Goal: Transaction & Acquisition: Download file/media

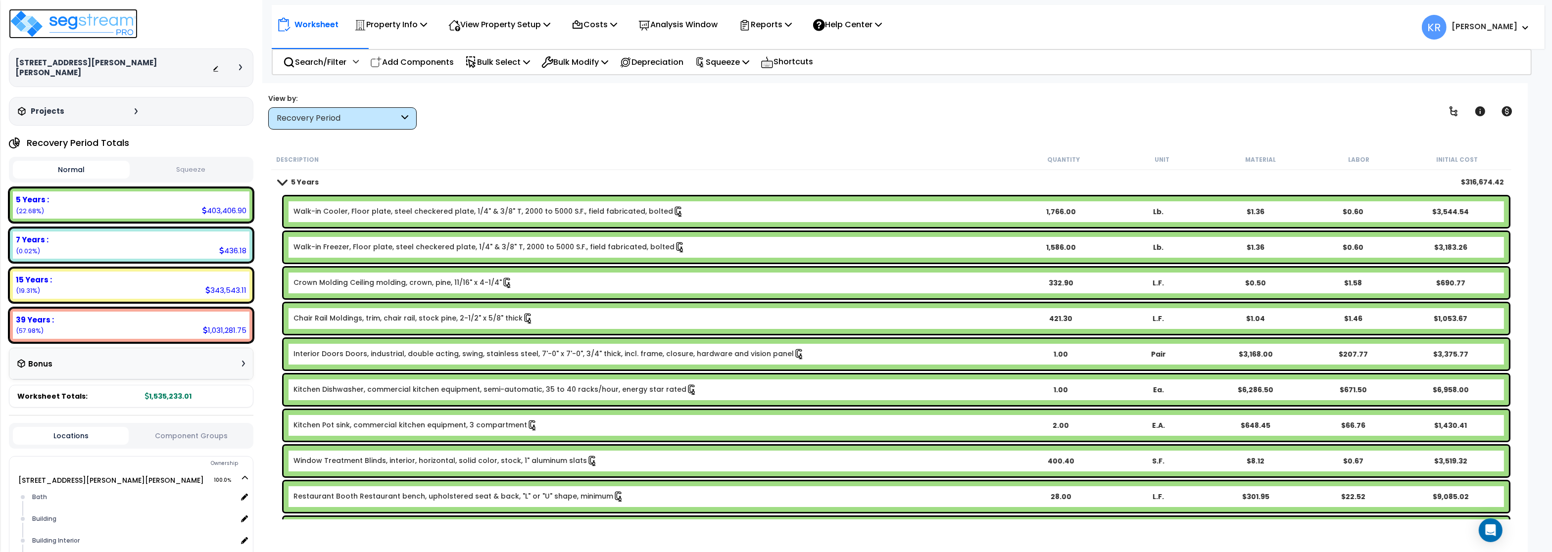
click at [76, 23] on img at bounding box center [73, 24] width 129 height 30
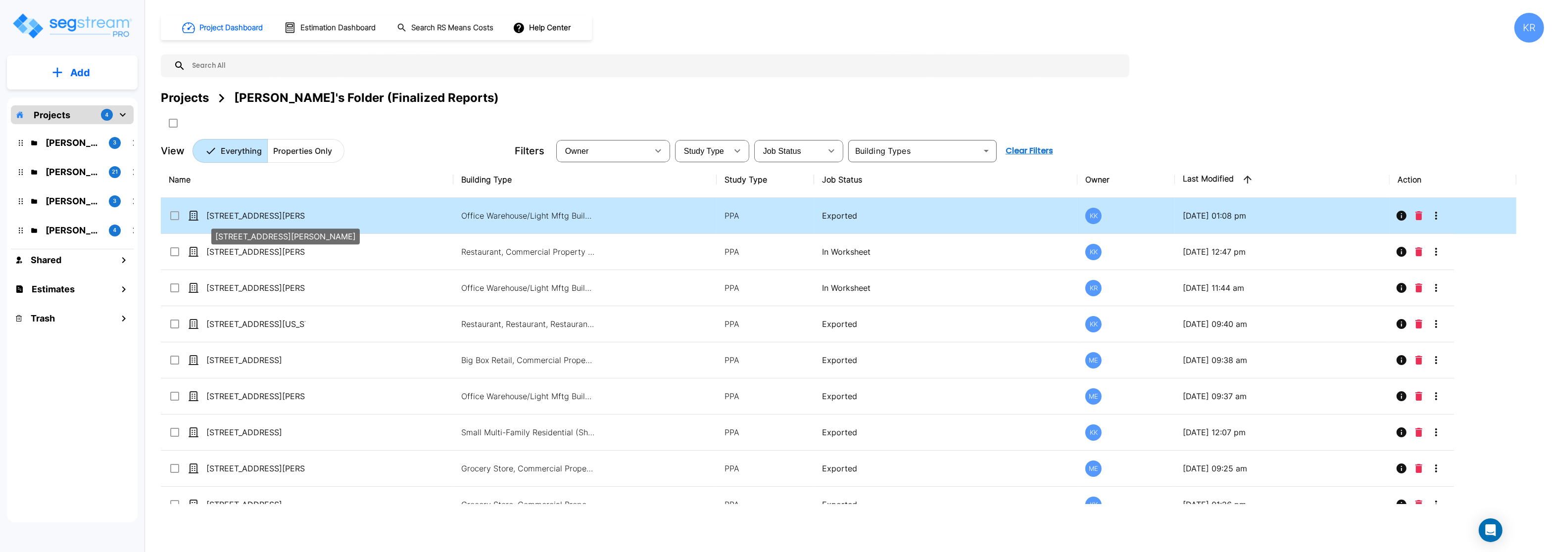
click at [224, 217] on p "[STREET_ADDRESS][PERSON_NAME]" at bounding box center [255, 216] width 99 height 12
click at [226, 217] on p "[STREET_ADDRESS][PERSON_NAME]" at bounding box center [255, 216] width 99 height 12
checkbox input "false"
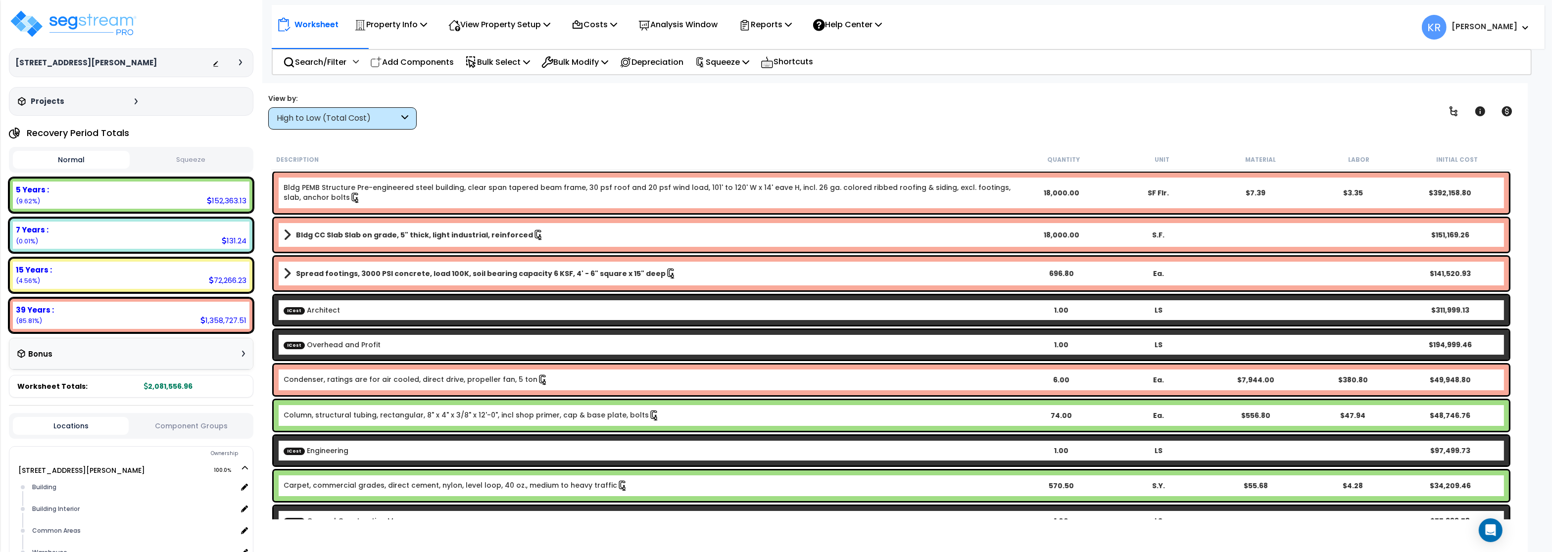
click at [190, 161] on button "Squeeze" at bounding box center [190, 159] width 117 height 17
click at [313, 124] on div "High to Low (Total Cost)" at bounding box center [338, 118] width 122 height 11
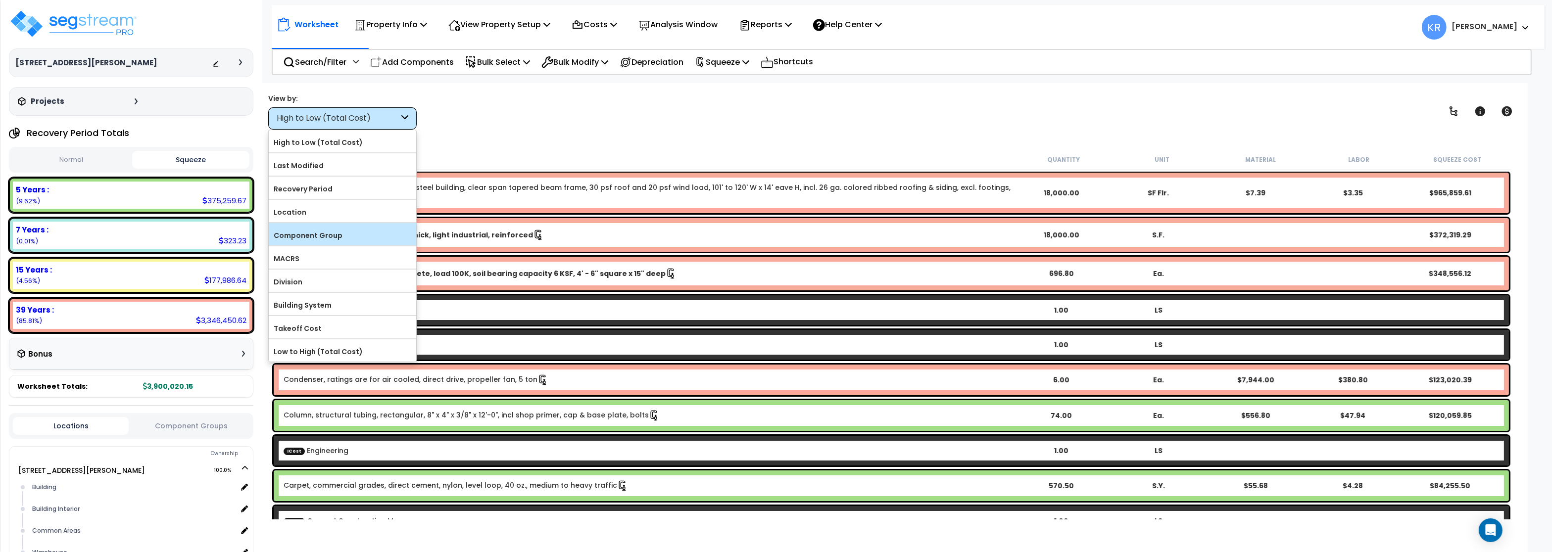
click at [303, 235] on label "Component Group" at bounding box center [343, 235] width 148 height 15
click at [0, 0] on input "Component Group" at bounding box center [0, 0] width 0 height 0
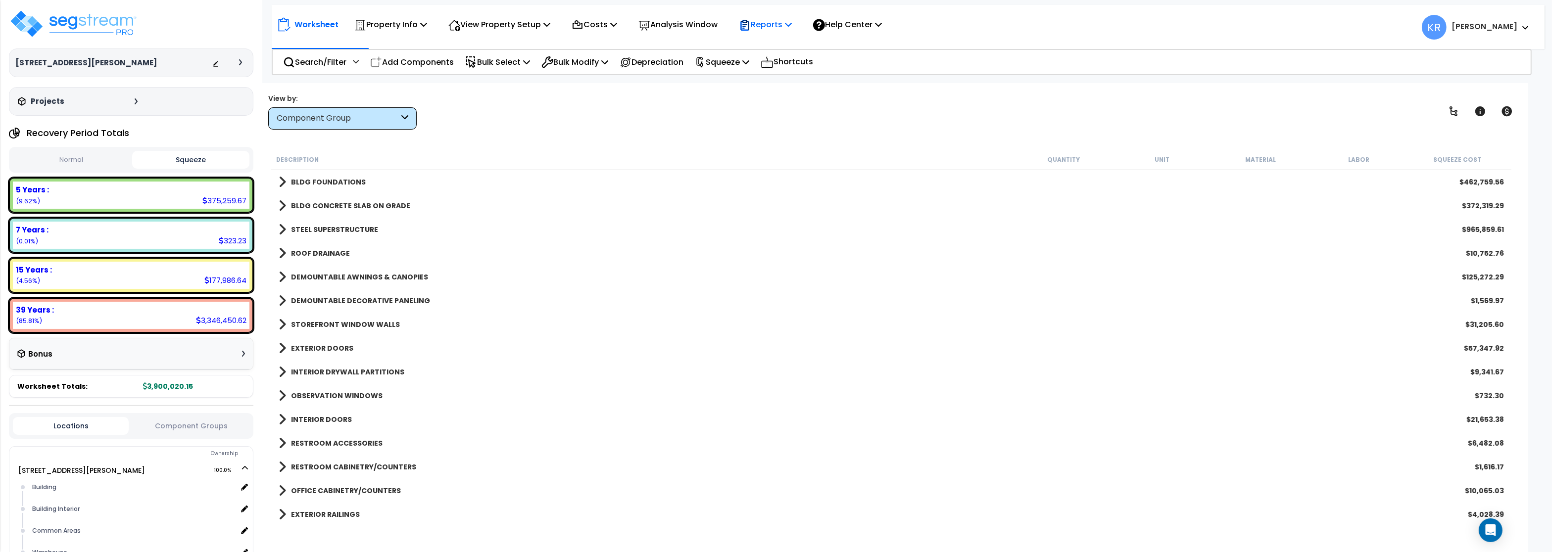
click at [792, 25] on p "Reports" at bounding box center [765, 24] width 53 height 13
click at [767, 49] on link "Get Report" at bounding box center [783, 47] width 98 height 20
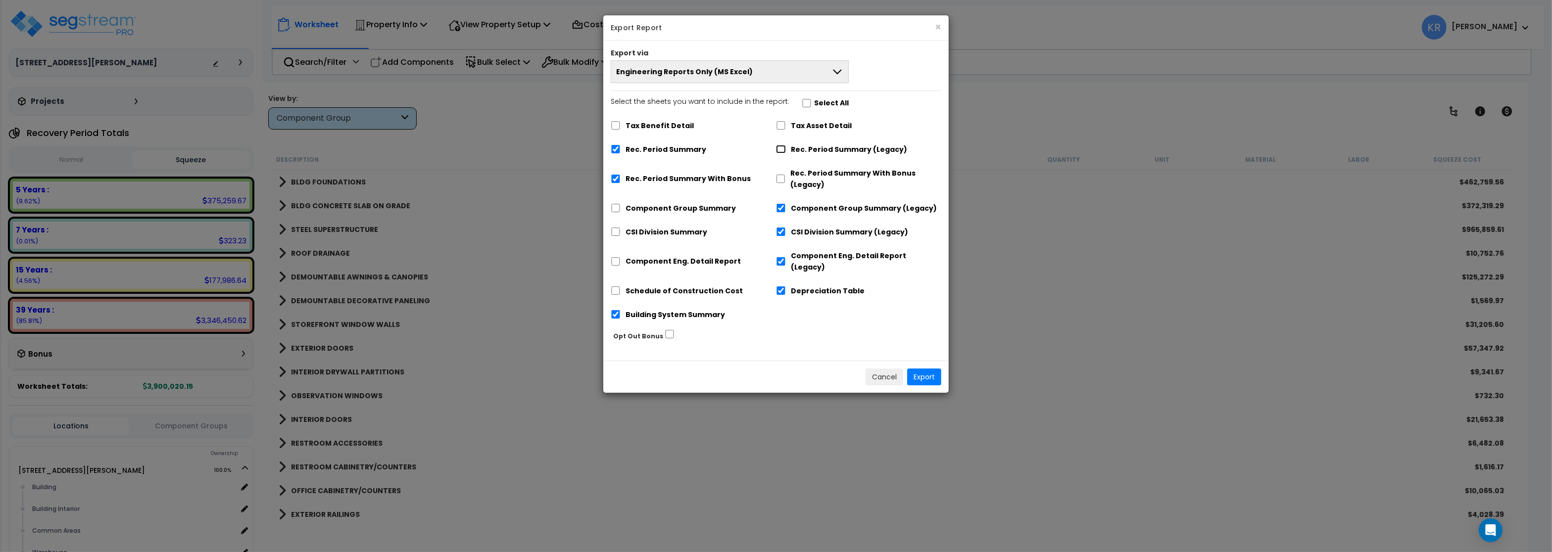
click at [777, 150] on input "Rec. Period Summary (Legacy)" at bounding box center [781, 149] width 10 height 8
checkbox input "true"
checkbox input "false"
click at [780, 179] on input "Rec. Period Summary With Bonus (Legacy)" at bounding box center [780, 179] width 9 height 8
checkbox input "true"
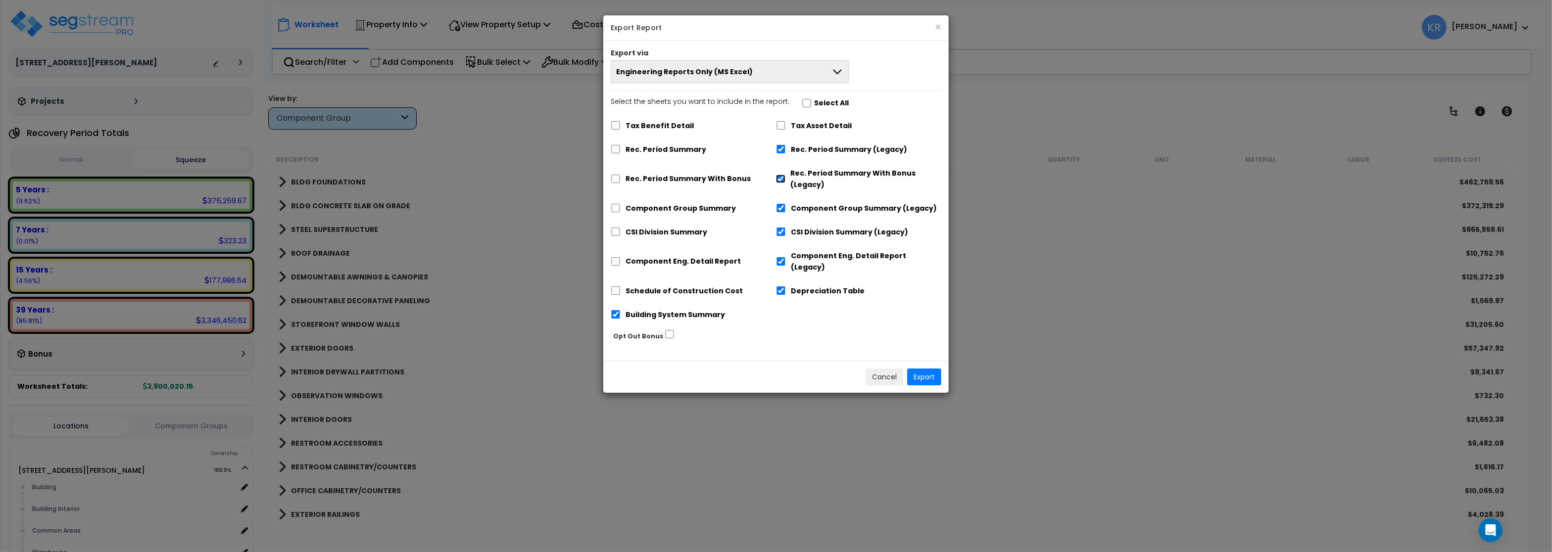
checkbox input "false"
click at [618, 310] on input "Building System Summary" at bounding box center [616, 314] width 10 height 8
checkbox input "false"
click at [915, 369] on button "Export" at bounding box center [924, 377] width 34 height 17
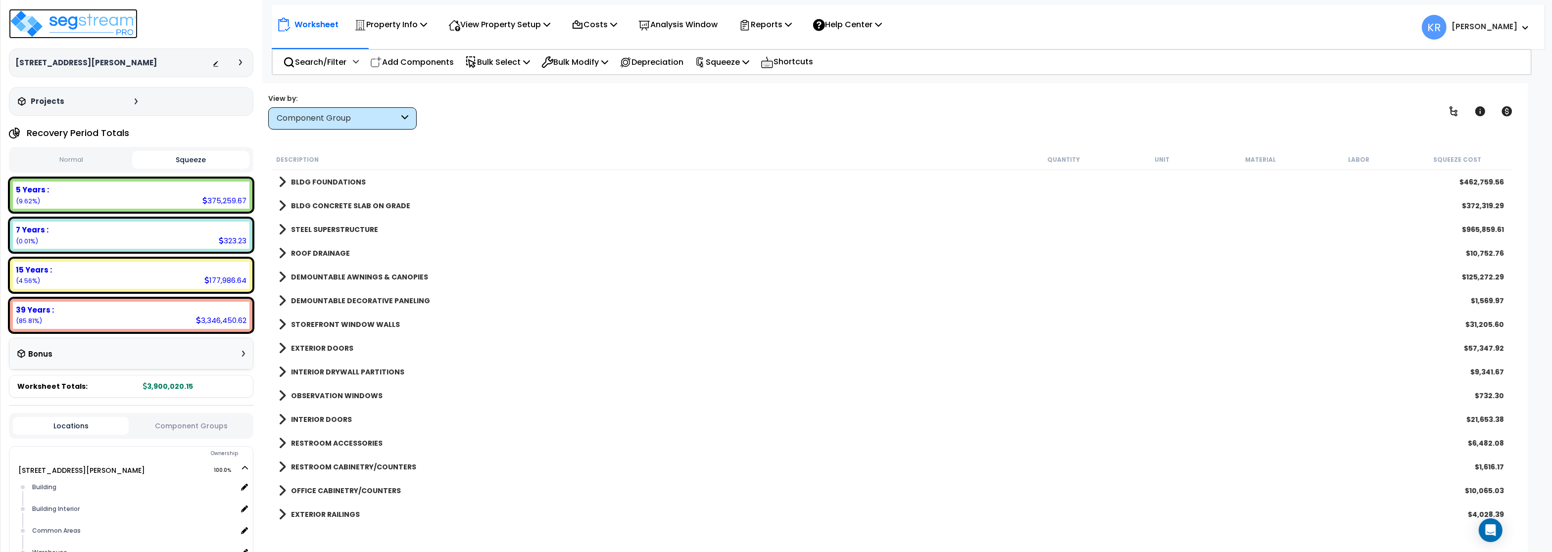
click at [50, 26] on img at bounding box center [73, 24] width 129 height 30
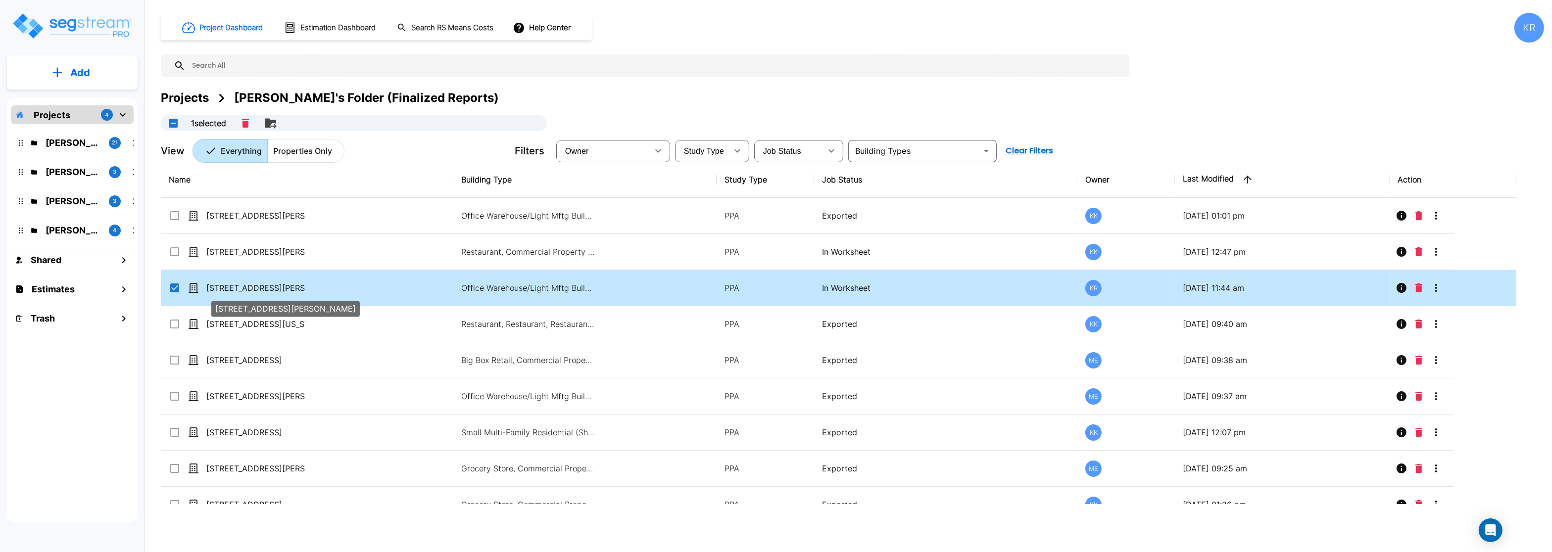
click at [246, 292] on p "[STREET_ADDRESS][PERSON_NAME]" at bounding box center [255, 288] width 99 height 12
checkbox input "true"
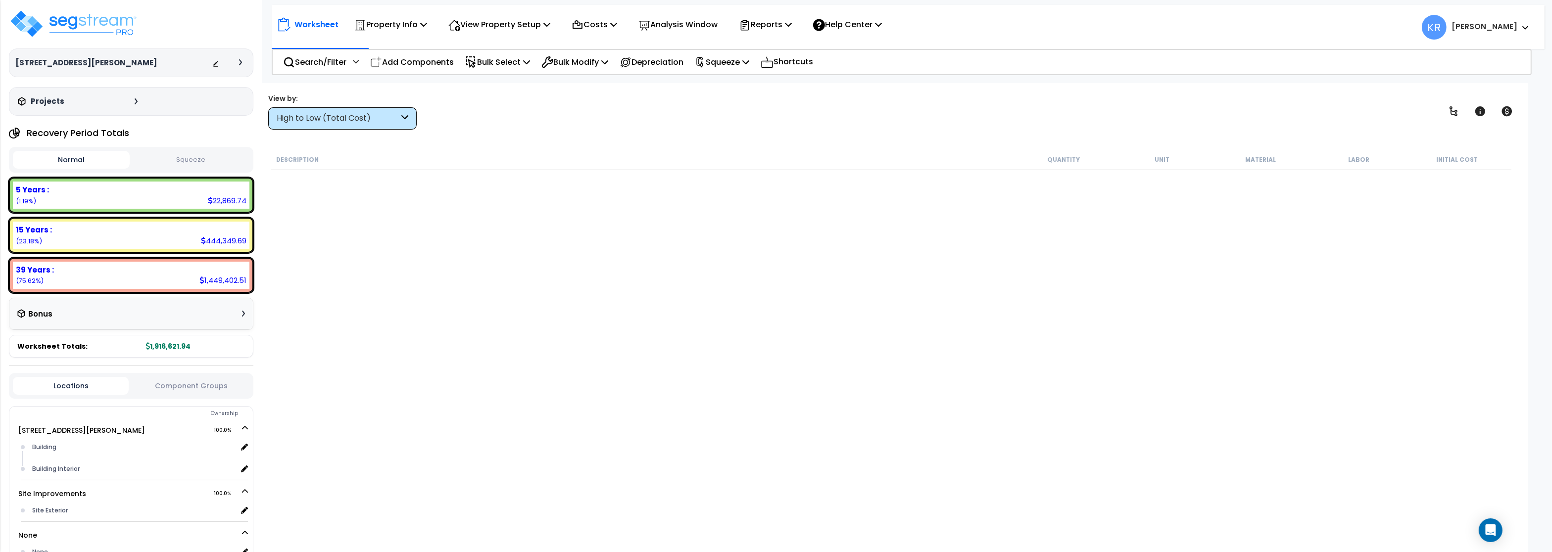
click at [200, 163] on button "Squeeze" at bounding box center [190, 159] width 117 height 17
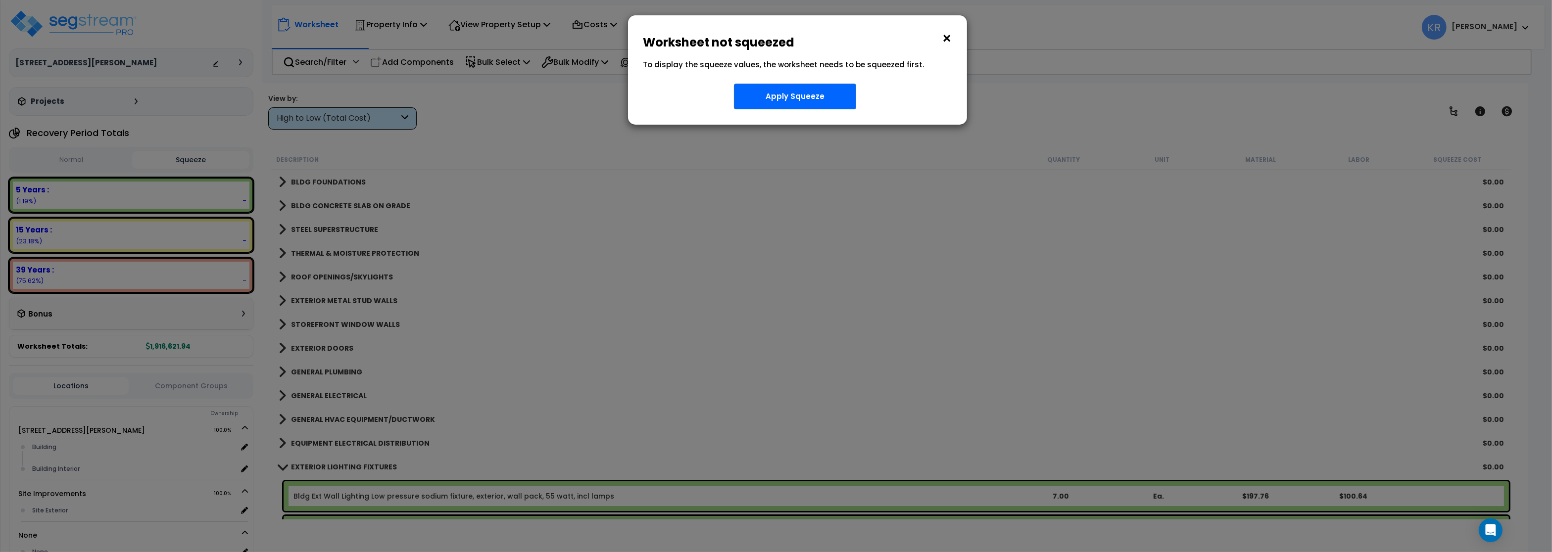
click at [947, 42] on button "×" at bounding box center [947, 39] width 11 height 16
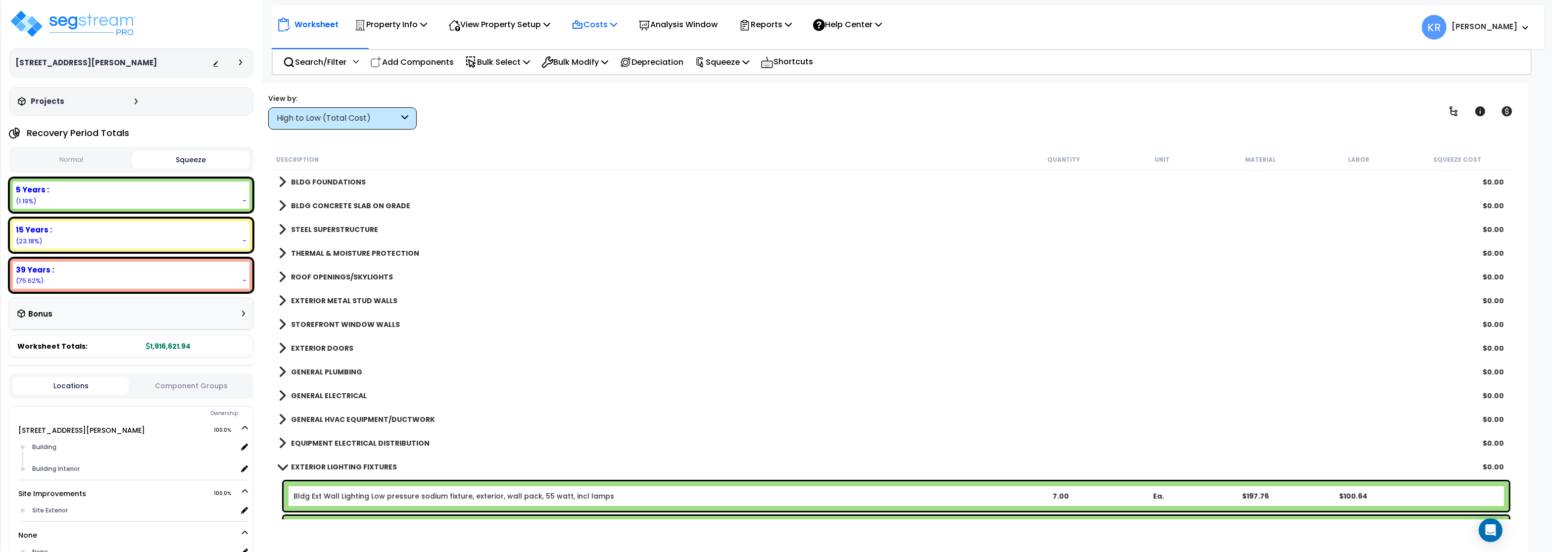
click at [591, 24] on p "Costs" at bounding box center [595, 24] width 46 height 13
click at [588, 50] on link "Indirect Costs" at bounding box center [616, 47] width 98 height 20
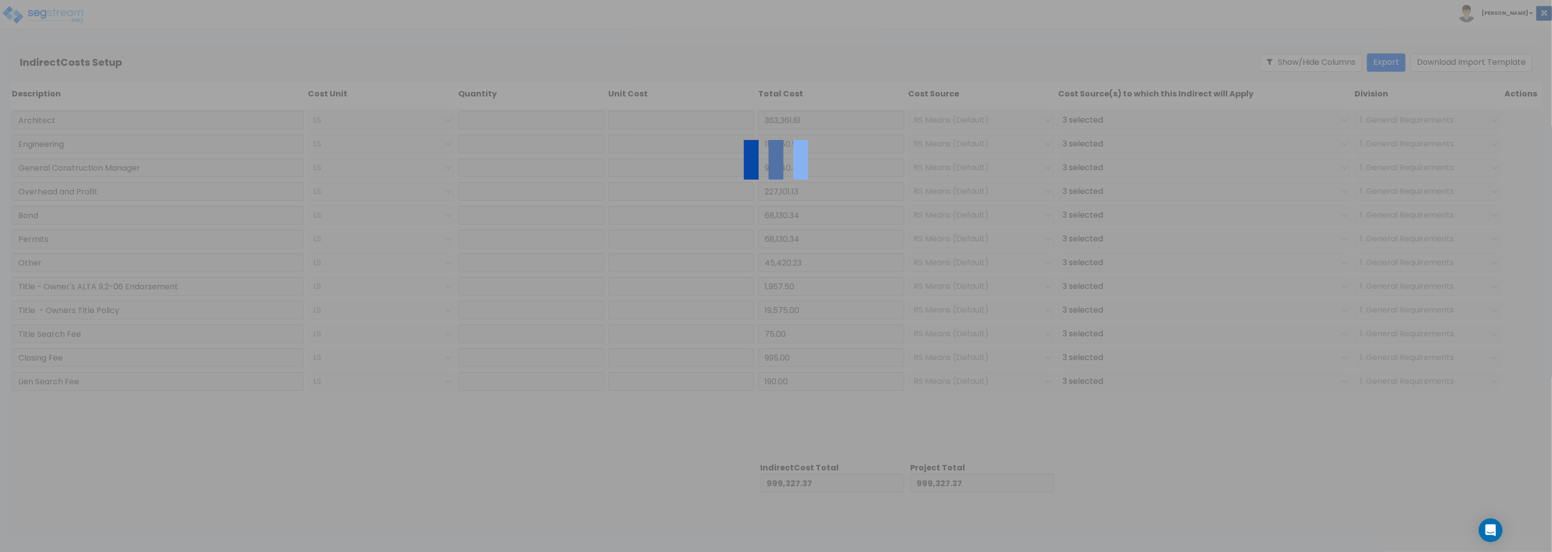
type input "1.00"
type input "363,361.81"
type input "1.00"
type input "113,550.57"
type input "1.00"
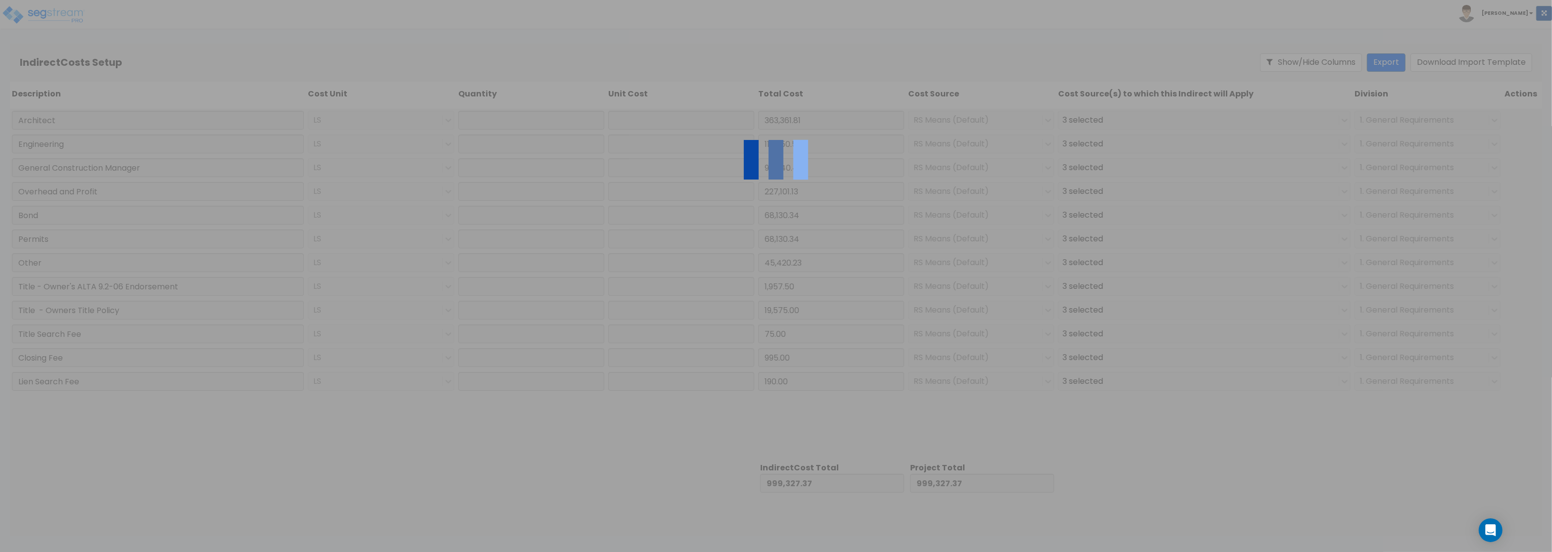
type input "90,840.45"
type input "1.00"
type input "227,101.13"
type input "1.00"
type input "68,130.34"
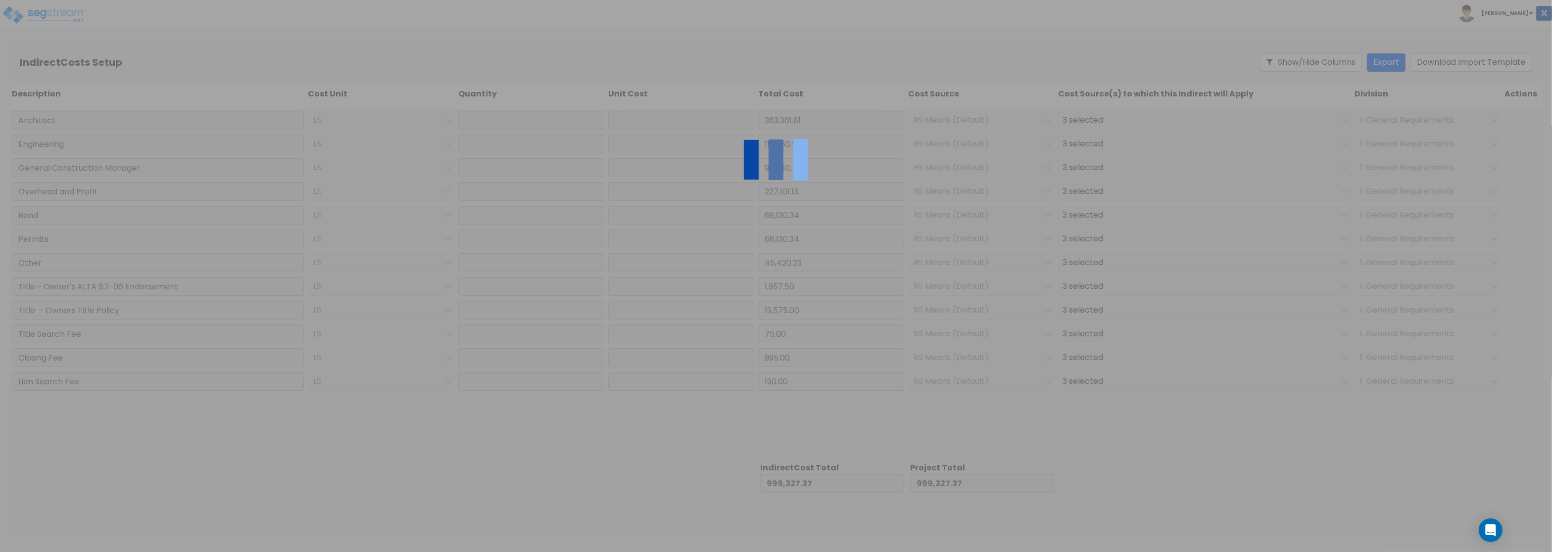
type input "1.00"
type input "68,130.34"
type input "1.00"
type input "45,420.23"
type input "1.00"
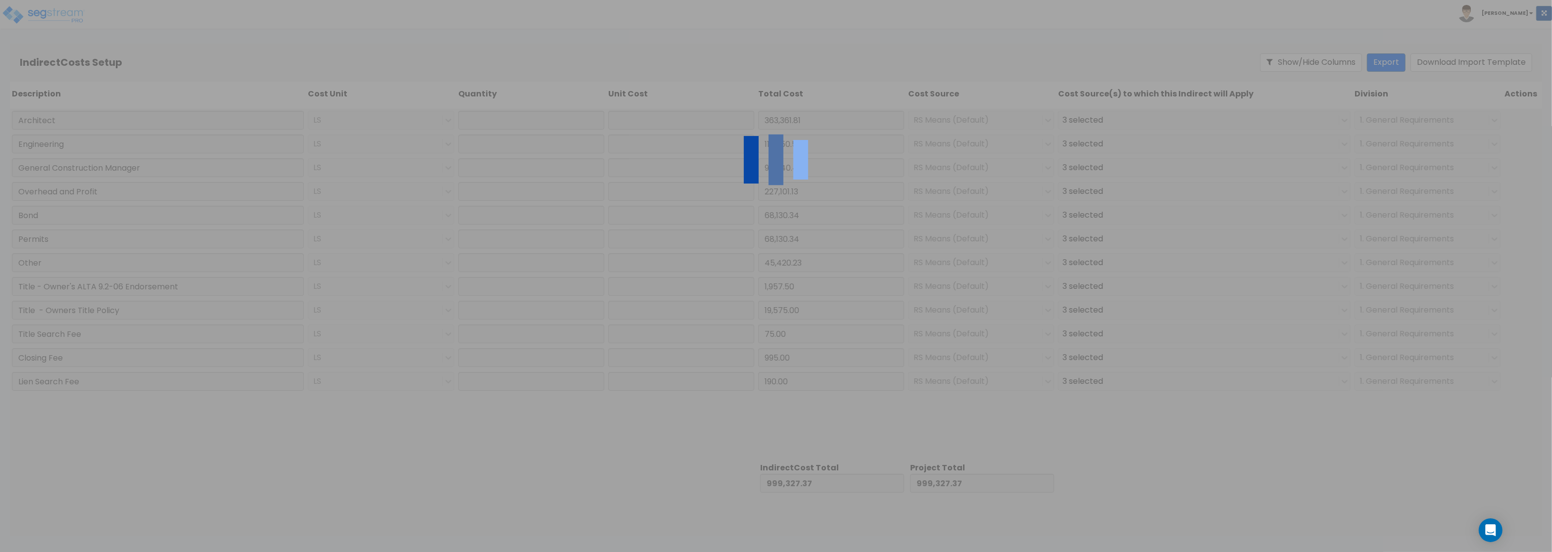
type input "1,957.50"
type input "1.00"
type input "19,575.00"
type input "1.00"
type input "75.00"
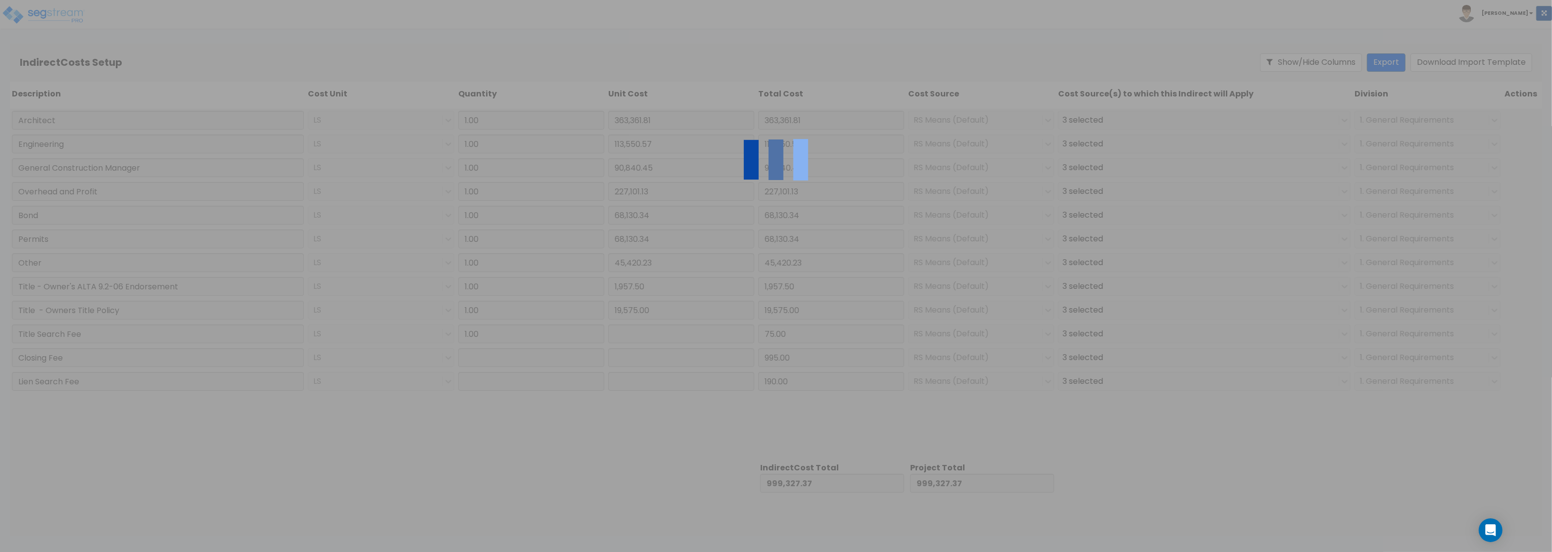
type input "1.00"
type input "995.00"
type input "1.00"
type input "190.00"
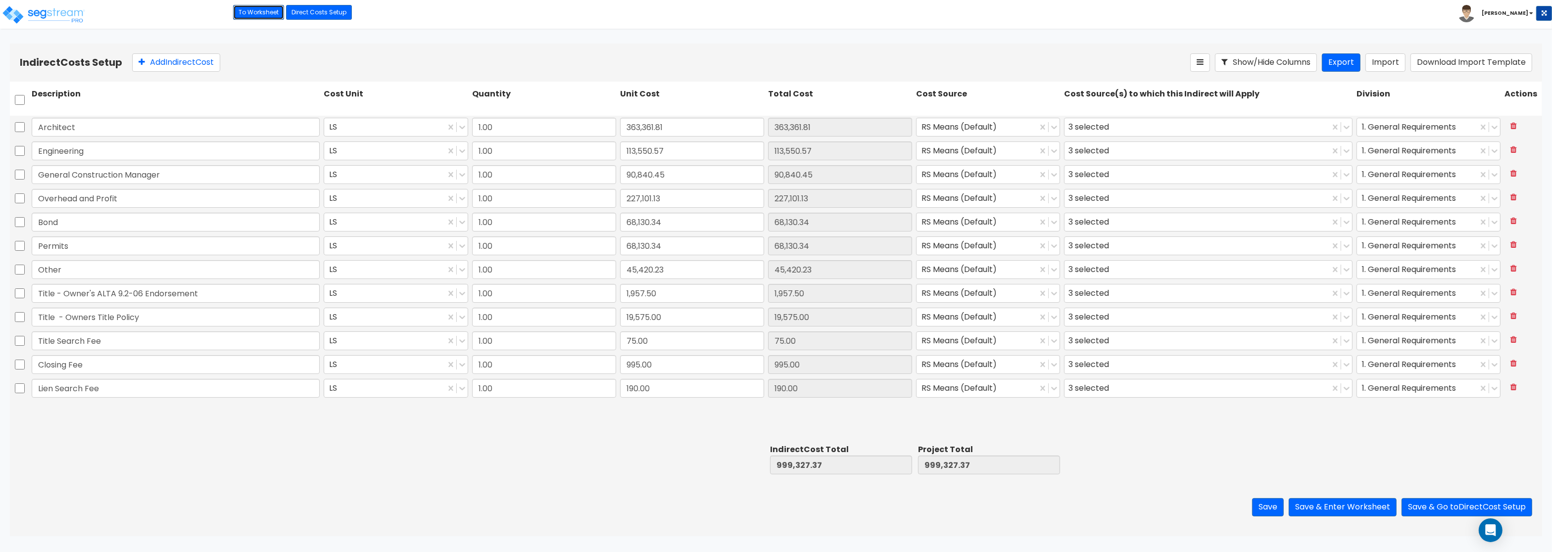
click at [252, 10] on link "To Worksheet" at bounding box center [258, 12] width 51 height 15
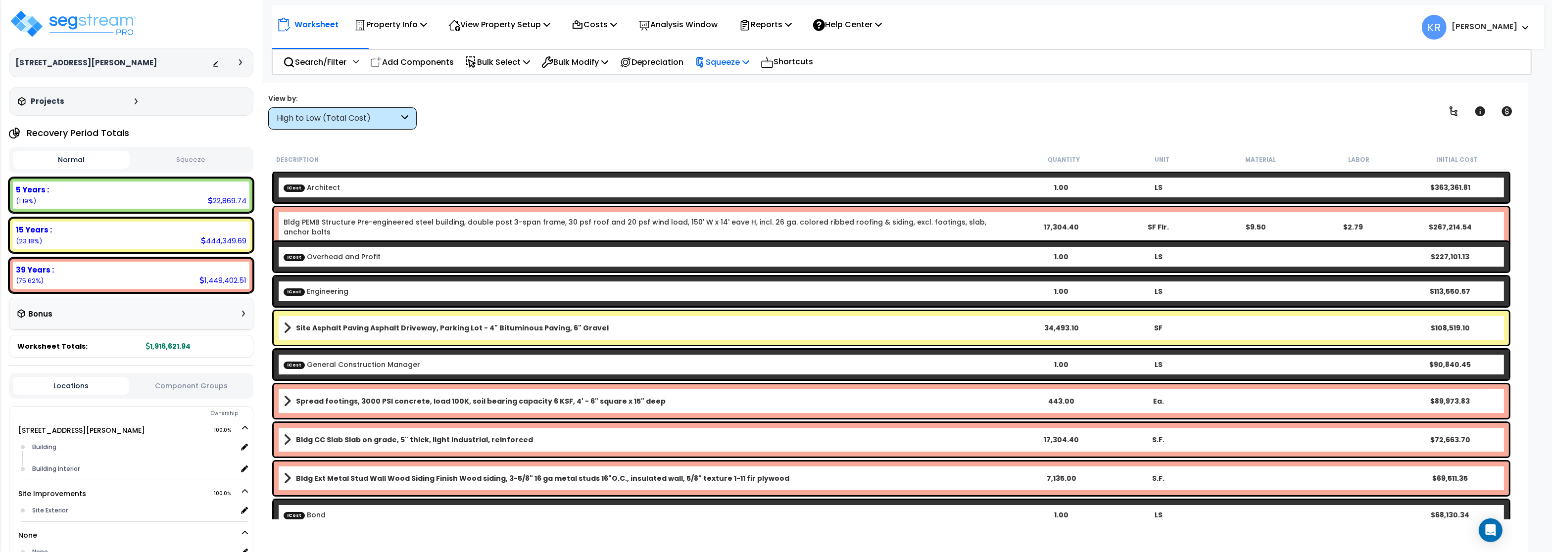
click at [746, 56] on p "Squeeze" at bounding box center [722, 61] width 54 height 13
click at [737, 90] on link "Squeeze" at bounding box center [739, 84] width 98 height 20
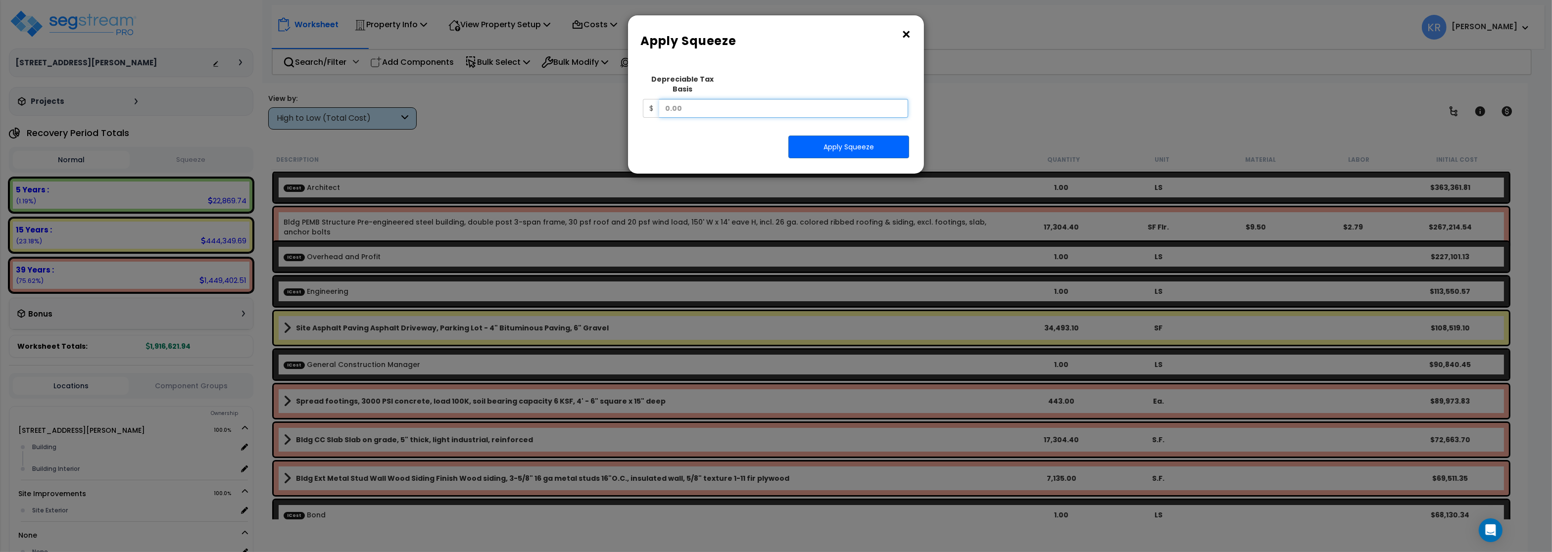
click at [703, 99] on input "text" at bounding box center [783, 108] width 249 height 19
type input "4,564,815.13"
click at [836, 137] on button "Apply Squeeze" at bounding box center [849, 147] width 121 height 23
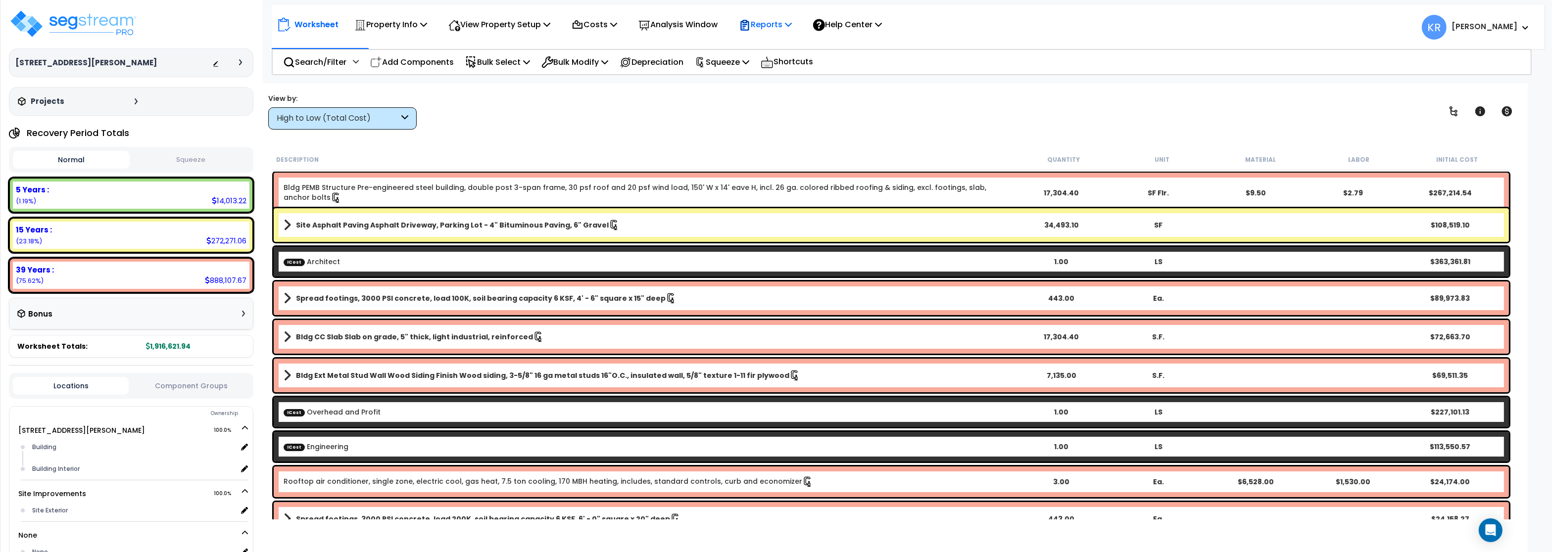
click at [797, 25] on div "Reports Get Report Manage Report Images Manage Report Custom Fields Download Re…" at bounding box center [766, 24] width 64 height 23
click at [788, 23] on p "Reports" at bounding box center [765, 24] width 53 height 13
click at [774, 43] on link "Get Report" at bounding box center [783, 47] width 98 height 20
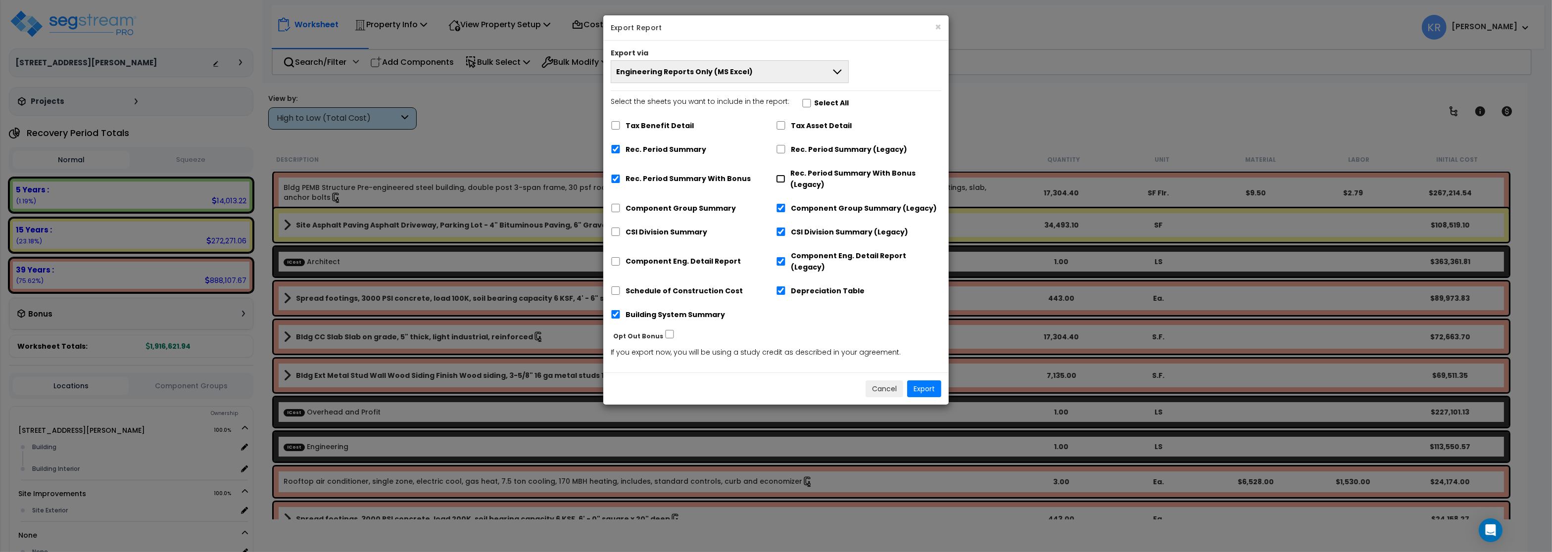
click at [777, 178] on input "Rec. Period Summary With Bonus (Legacy)" at bounding box center [780, 179] width 9 height 8
checkbox input "true"
checkbox input "false"
click at [780, 149] on input "Rec. Period Summary (Legacy)" at bounding box center [781, 149] width 10 height 8
checkbox input "true"
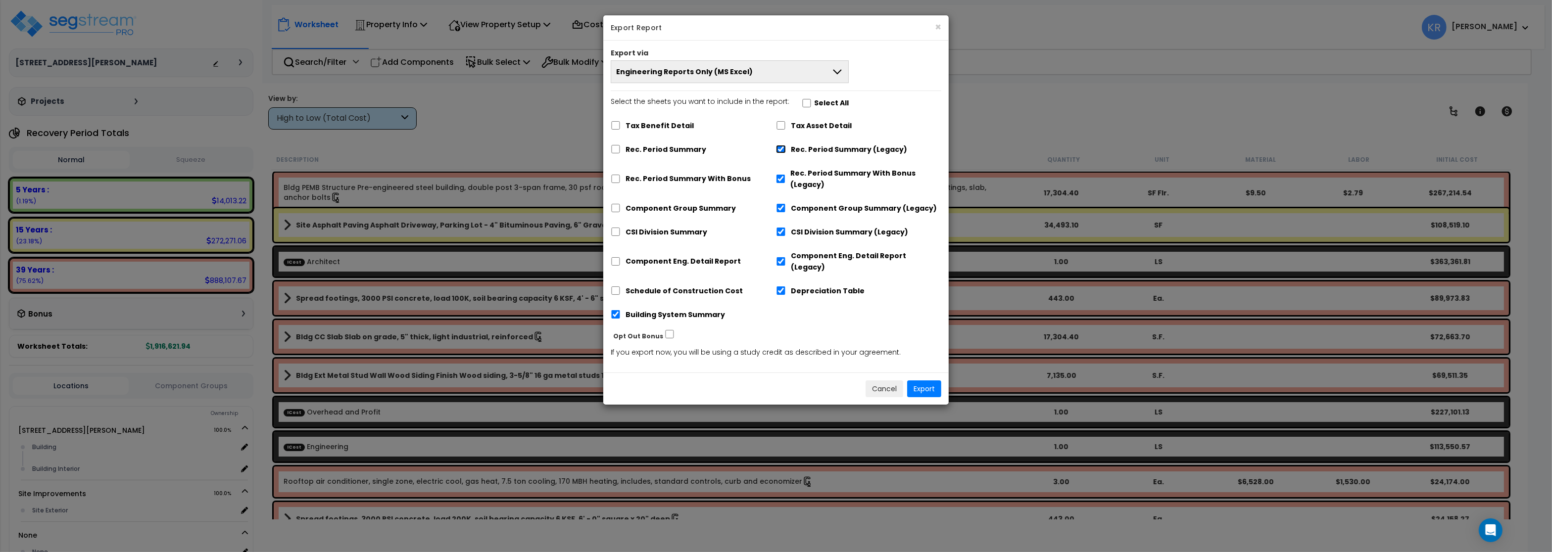
checkbox input "false"
click at [614, 310] on input "Building System Summary" at bounding box center [616, 314] width 10 height 8
checkbox input "false"
click at [931, 382] on button "Export" at bounding box center [924, 389] width 34 height 17
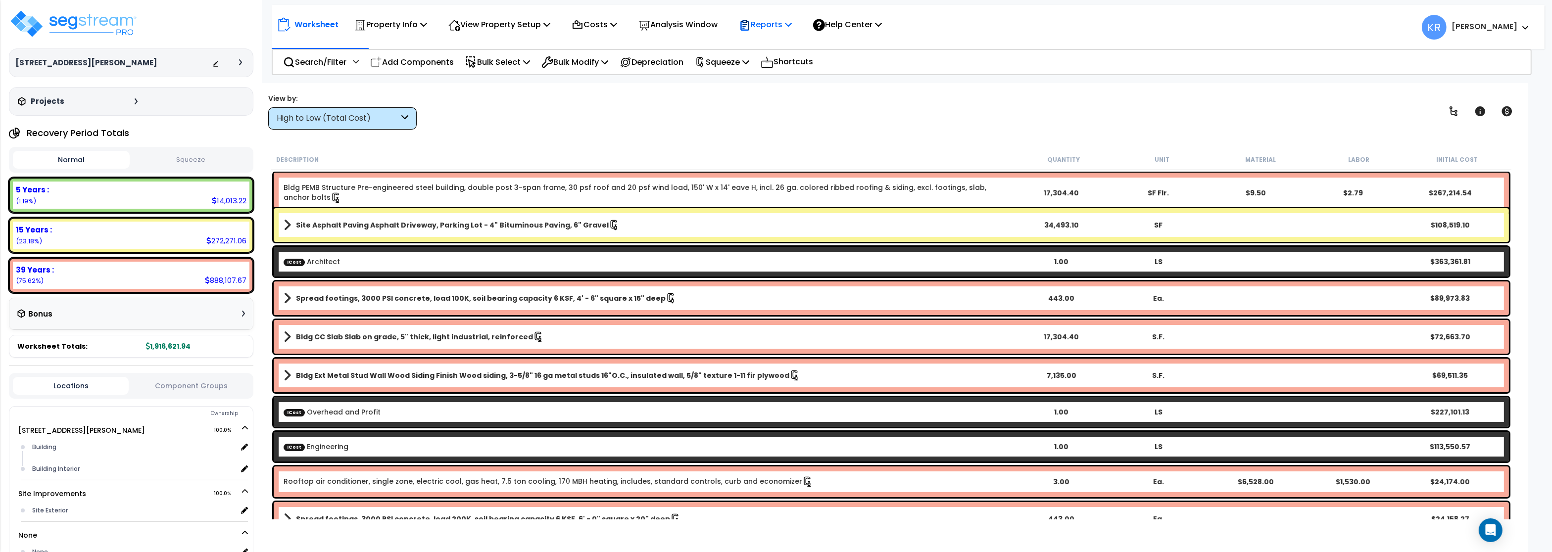
click at [751, 20] on icon at bounding box center [745, 25] width 12 height 12
click at [761, 49] on link "Get Report" at bounding box center [783, 47] width 98 height 20
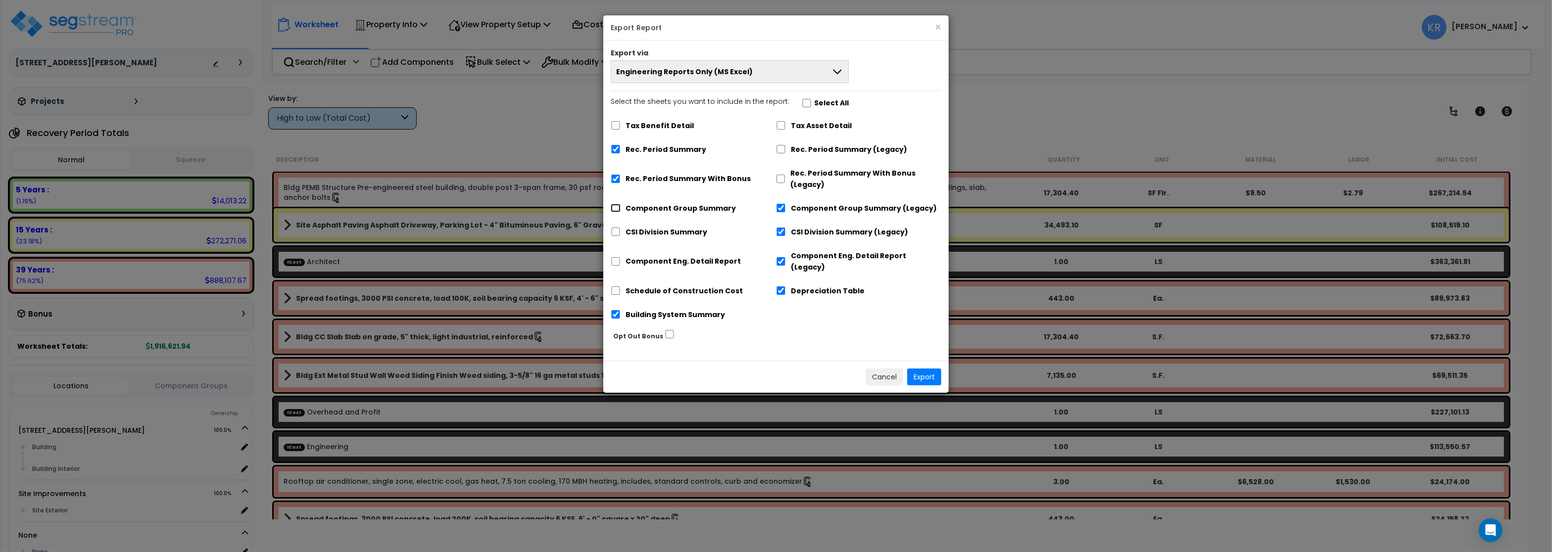
click at [618, 210] on input "Component Group Summary" at bounding box center [616, 208] width 10 height 8
checkbox input "true"
checkbox input "false"
drag, startPoint x: 618, startPoint y: 231, endPoint x: 616, endPoint y: 242, distance: 11.0
click at [618, 232] on input "CSI Division Summary" at bounding box center [616, 232] width 10 height 8
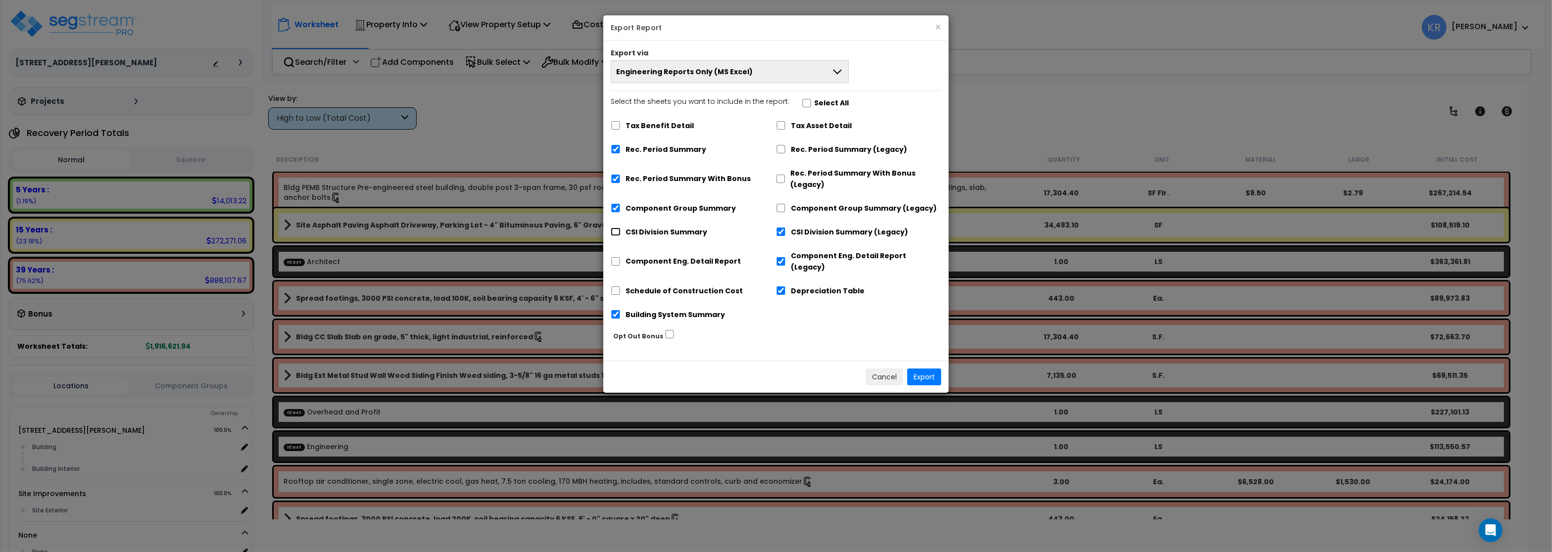
checkbox input "true"
checkbox input "false"
click at [618, 255] on div "Component Eng. Detail Report" at bounding box center [693, 261] width 165 height 30
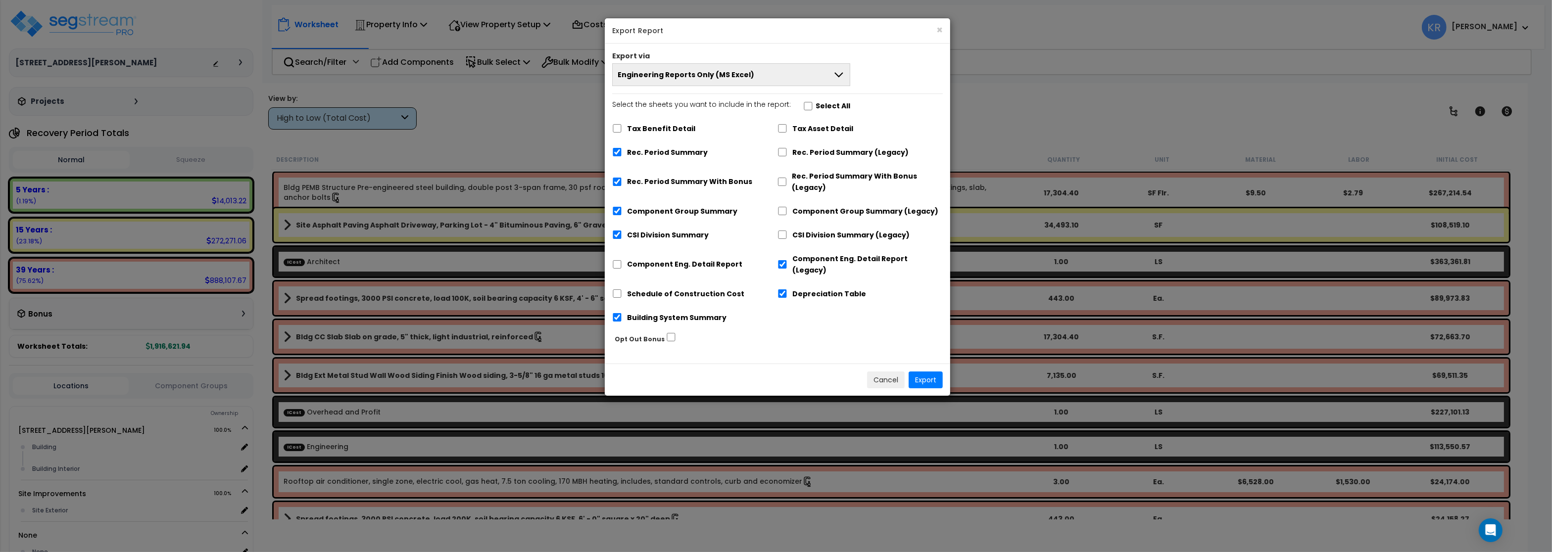
click at [616, 289] on div "Schedule of Construction Cost" at bounding box center [694, 293] width 165 height 19
click at [618, 290] on input "Schedule of Construction Cost" at bounding box center [617, 294] width 10 height 8
checkbox input "true"
click at [616, 260] on input "Component Eng. Detail Report" at bounding box center [617, 264] width 10 height 8
checkbox input "true"
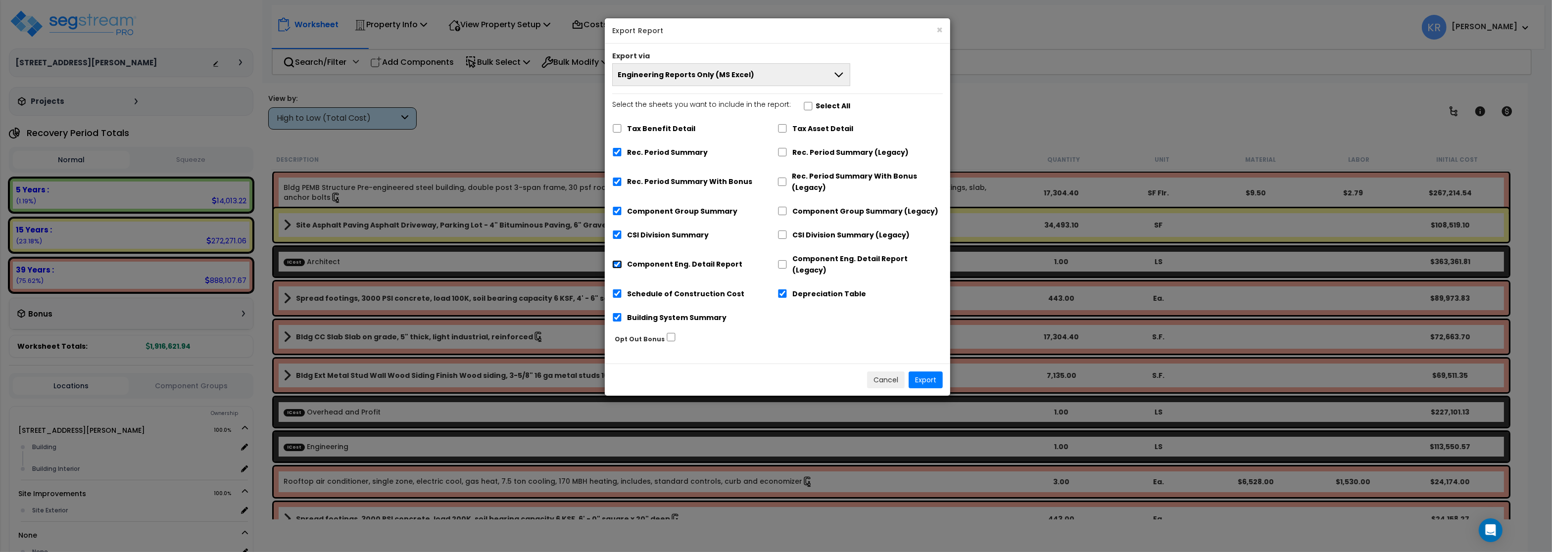
checkbox input "false"
click at [927, 373] on button "Export" at bounding box center [926, 380] width 34 height 17
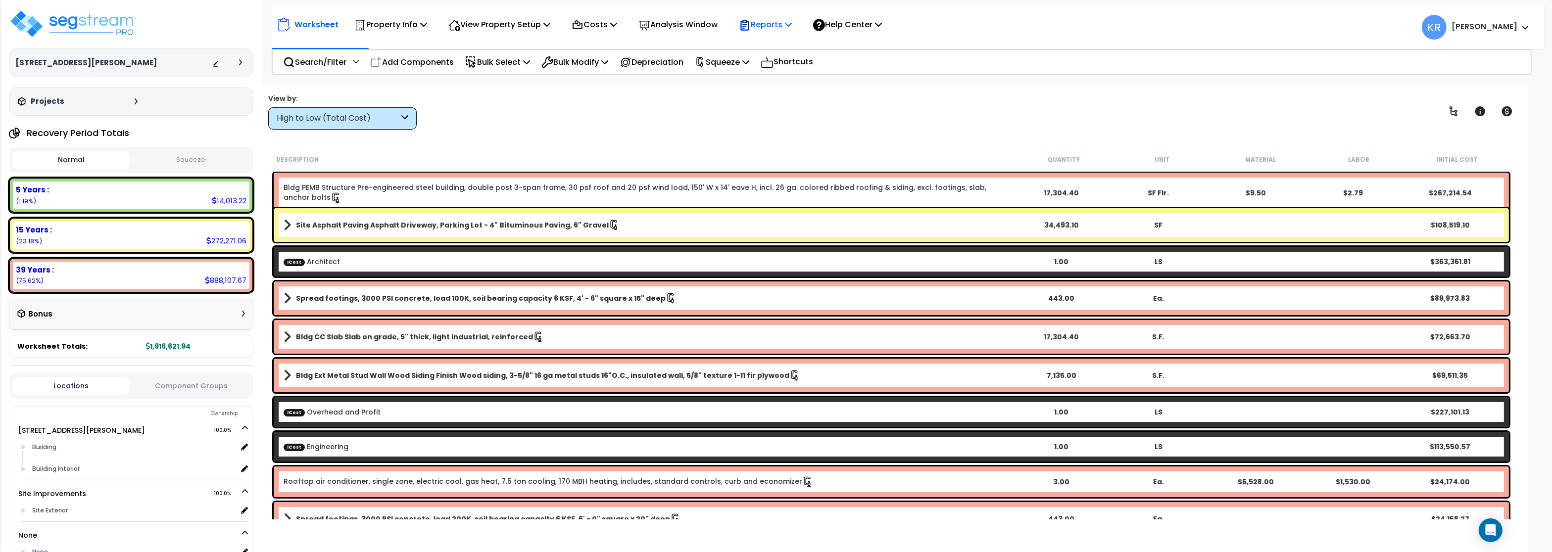
click at [747, 25] on icon at bounding box center [745, 26] width 4 height 4
click at [755, 46] on link "Get Report" at bounding box center [783, 47] width 98 height 20
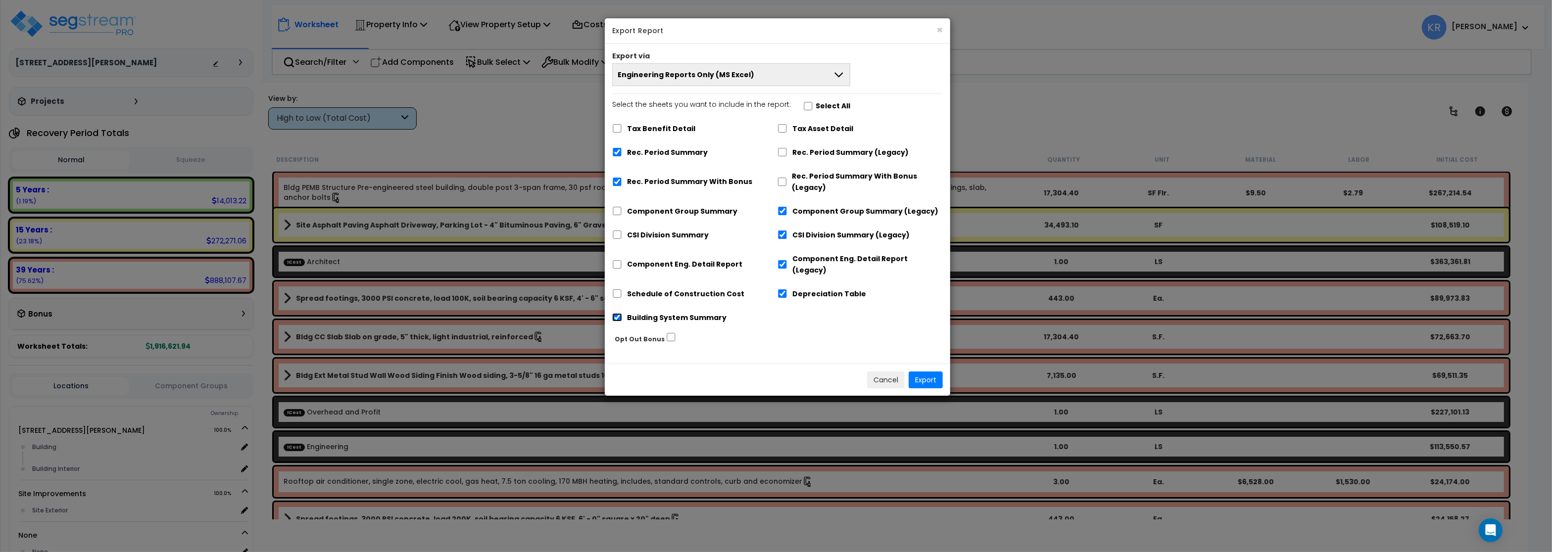
click at [617, 313] on input "Building System Summary" at bounding box center [617, 317] width 10 height 8
checkbox input "false"
click at [779, 290] on input "Depreciation Table" at bounding box center [783, 294] width 10 height 8
checkbox input "false"
click at [782, 254] on div "Component Eng. Detail Report (Legacy)" at bounding box center [860, 263] width 165 height 30
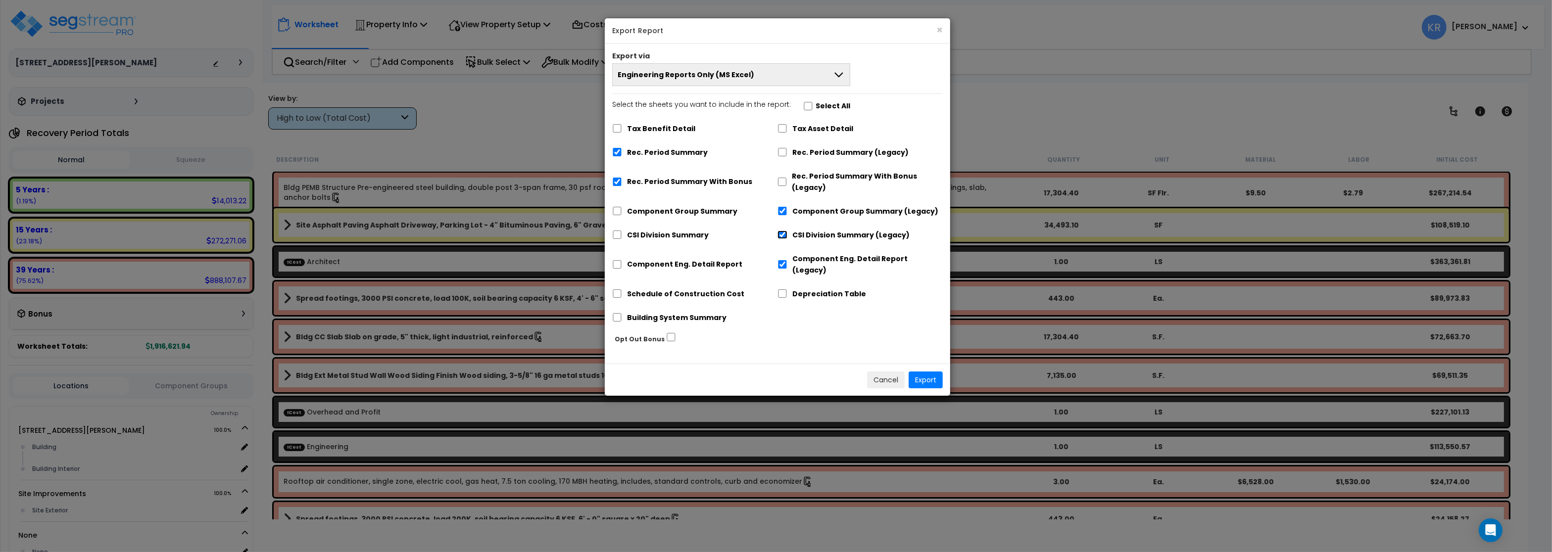
click at [784, 238] on input "CSI Division Summary (Legacy)" at bounding box center [783, 235] width 10 height 8
checkbox input "false"
click at [782, 260] on input "Component Eng. Detail Report (Legacy)" at bounding box center [783, 264] width 10 height 8
checkbox input "false"
click at [782, 210] on input "Component Group Summary (Legacy)" at bounding box center [783, 211] width 10 height 8
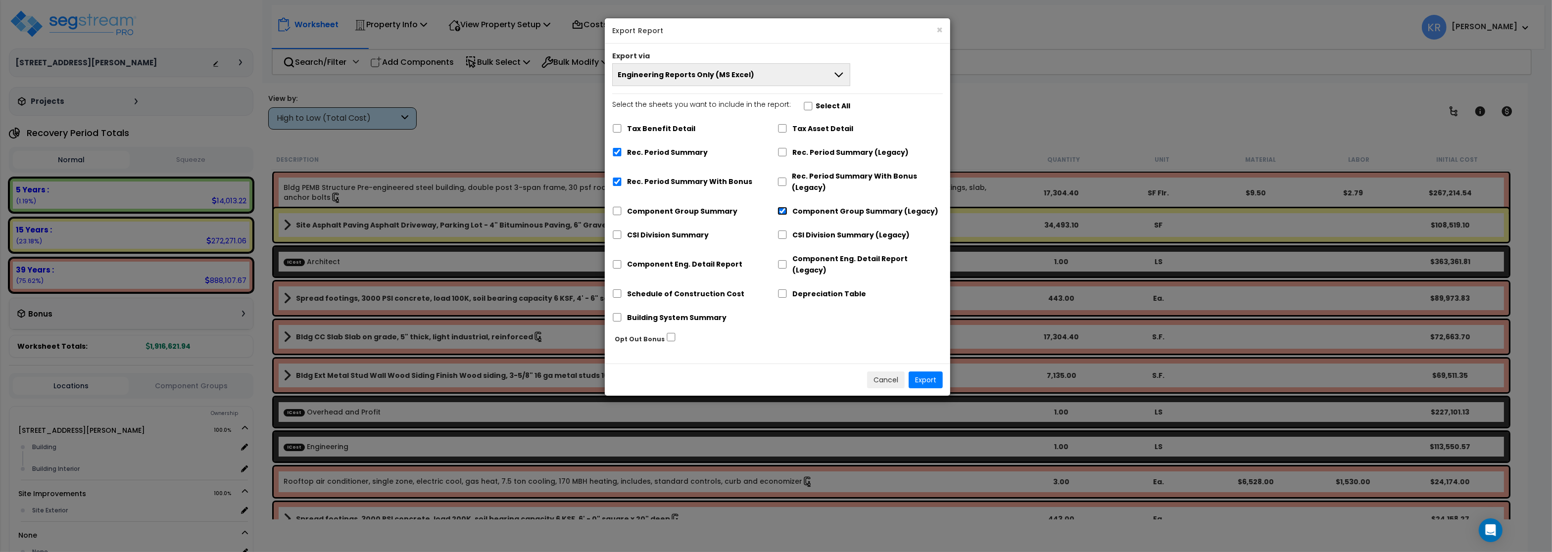
checkbox input "false"
click at [611, 185] on div "Select the sheets you want to include in the report: Select All Tax Benefit Det…" at bounding box center [778, 215] width 346 height 232
click at [617, 183] on input "Rec. Period Summary With Bonus" at bounding box center [617, 182] width 10 height 8
checkbox input "false"
click at [619, 155] on input "Rec. Period Summary" at bounding box center [617, 152] width 10 height 8
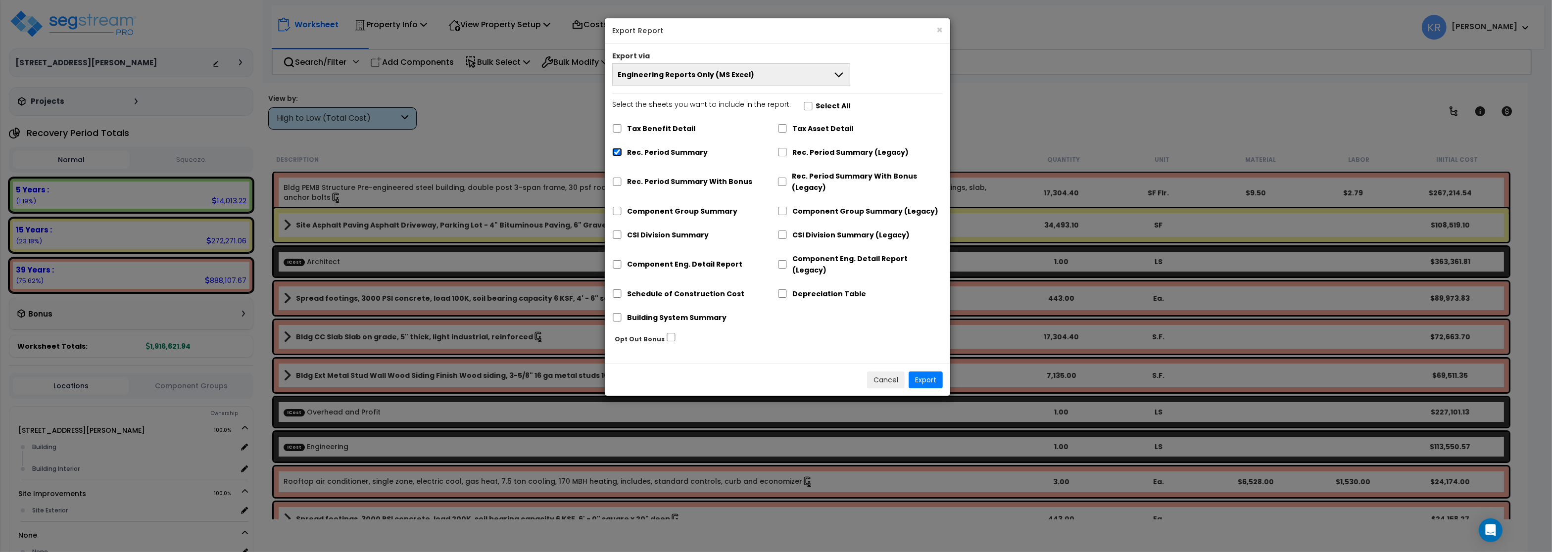
checkbox input "false"
click at [878, 372] on button "Cancel" at bounding box center [886, 380] width 38 height 17
